Goal: Transaction & Acquisition: Purchase product/service

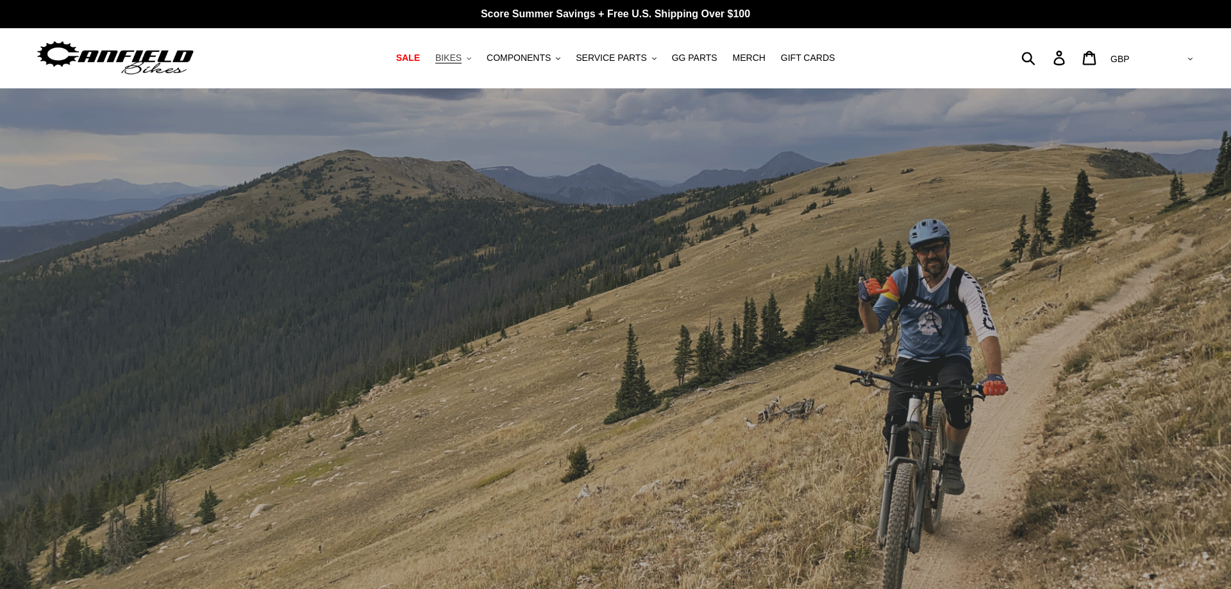
click at [478, 63] on button "BIKES .cls-1{fill:#231f20}" at bounding box center [453, 57] width 49 height 17
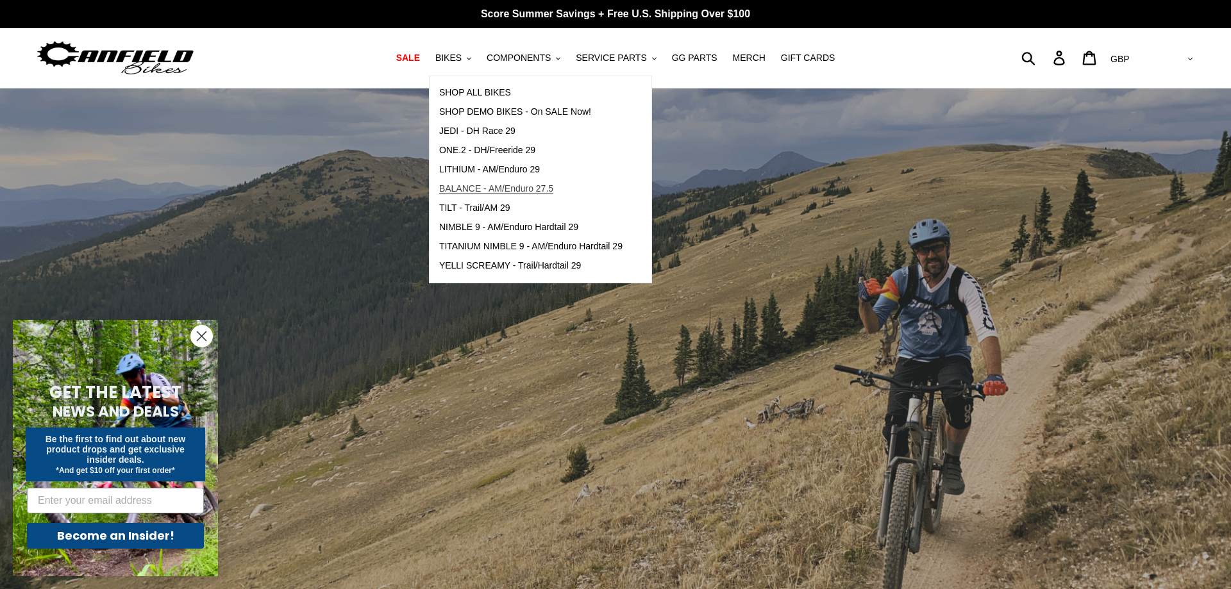
click at [499, 186] on span "BALANCE - AM/Enduro 27.5" at bounding box center [496, 188] width 114 height 11
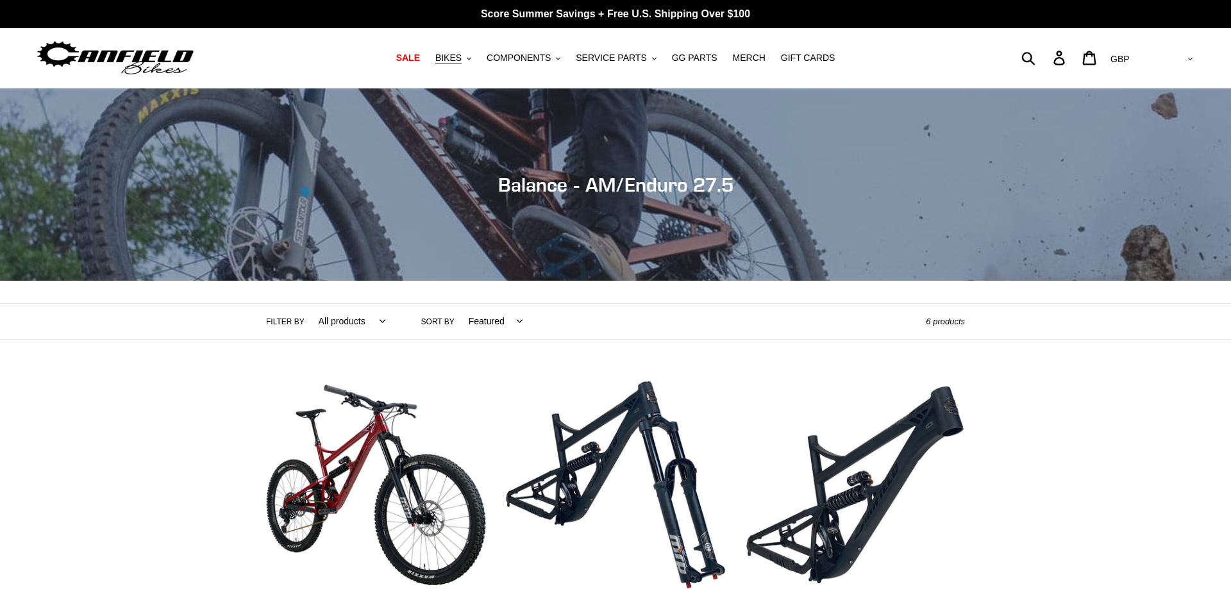
scroll to position [196, 0]
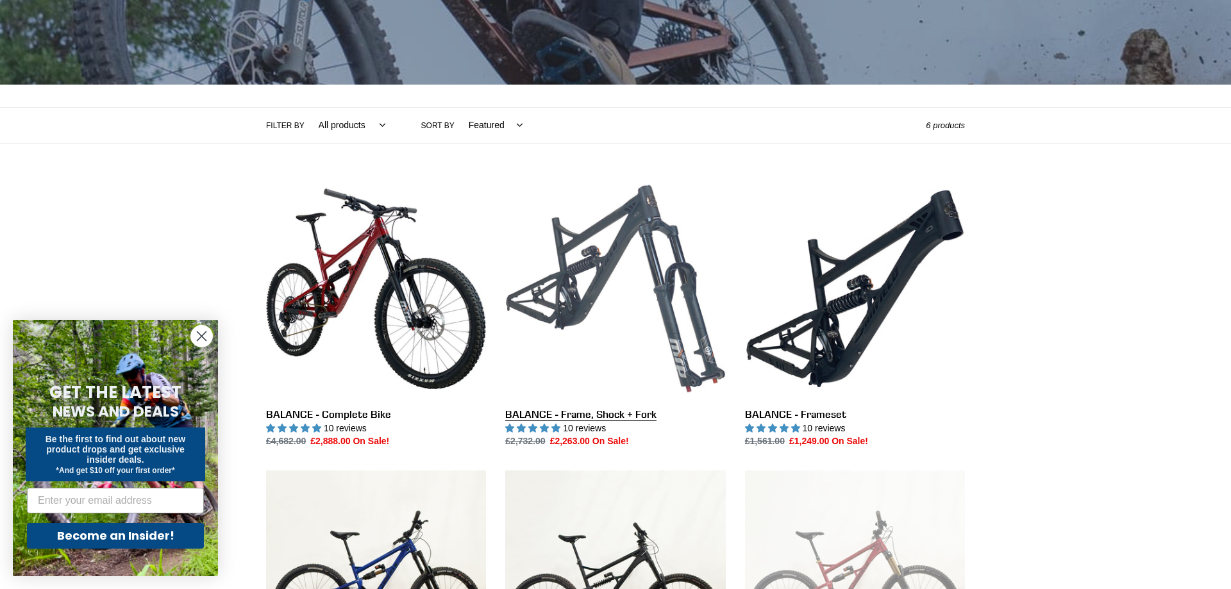
click at [612, 285] on link "BALANCE - Frame, Shock + Fork" at bounding box center [615, 314] width 220 height 270
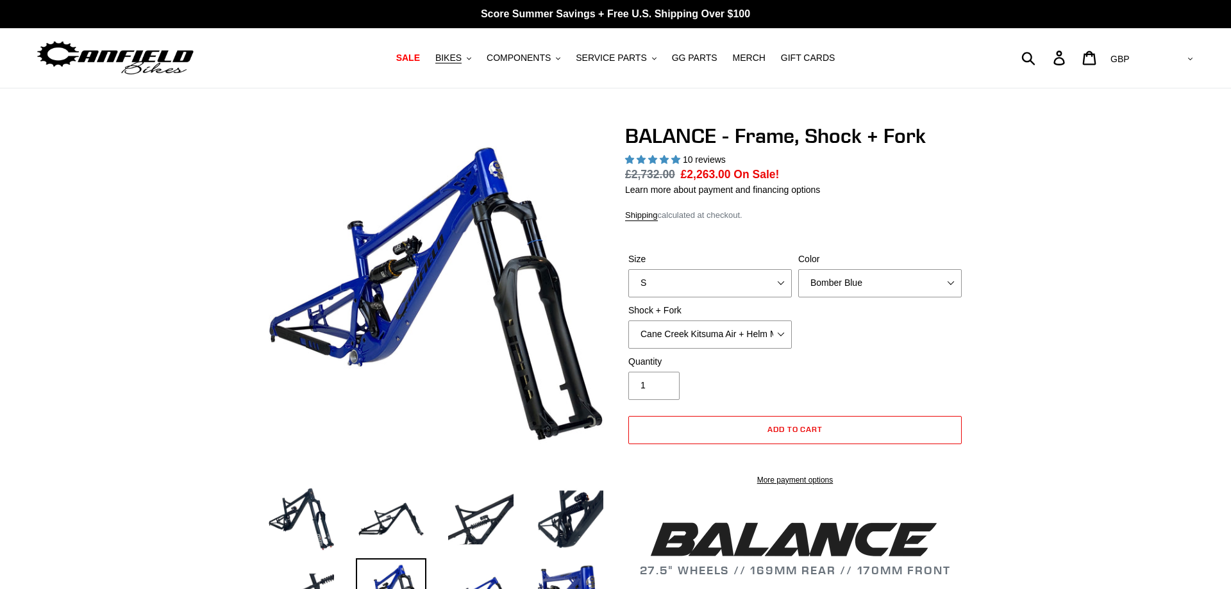
select select "M"
click option "M" at bounding box center [0, 0] width 0 height 0
select select "highest-rating"
